Goal: Task Accomplishment & Management: Manage account settings

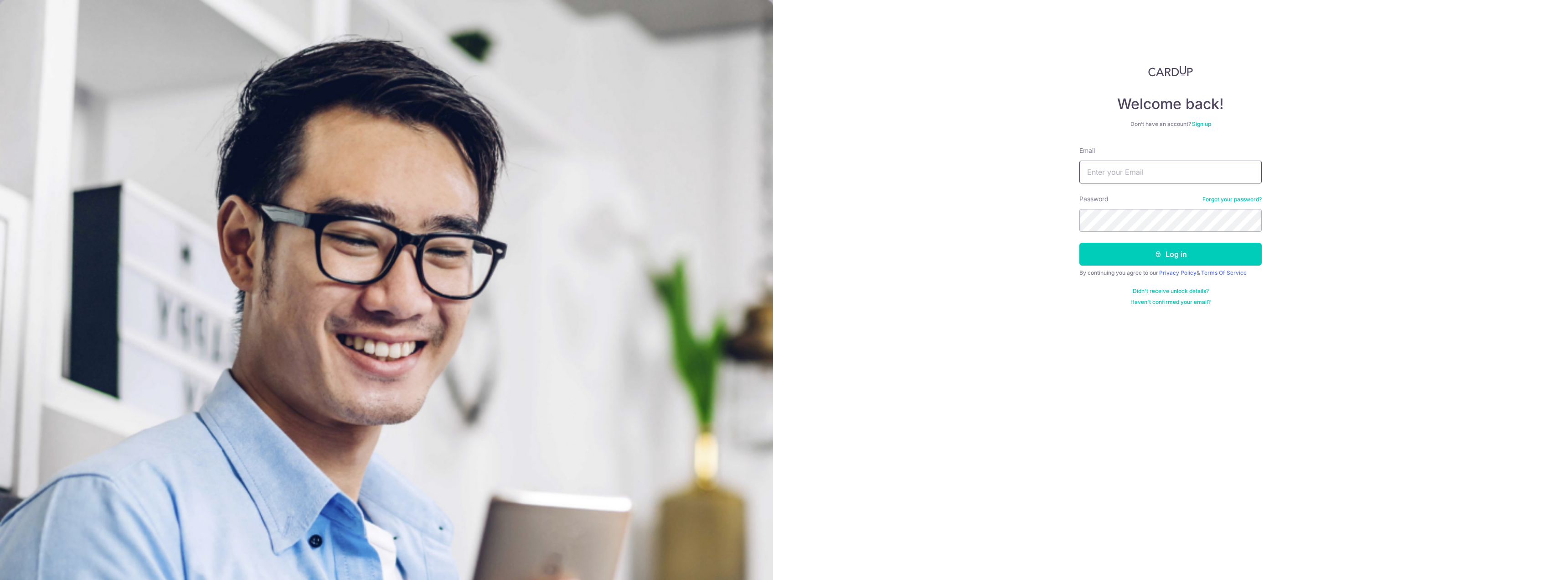
click at [1131, 178] on input "Email" at bounding box center [1170, 172] width 182 height 23
type input "[EMAIL_ADDRESS][DOMAIN_NAME]"
click at [1181, 253] on button "Log in" at bounding box center [1170, 253] width 182 height 23
